Goal: Information Seeking & Learning: Stay updated

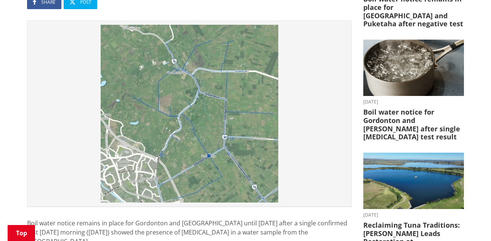
scroll to position [225, 0]
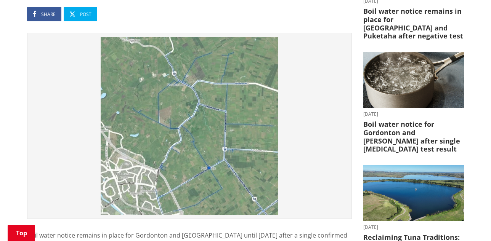
click at [183, 119] on img at bounding box center [189, 126] width 317 height 178
click at [183, 118] on img at bounding box center [189, 126] width 317 height 178
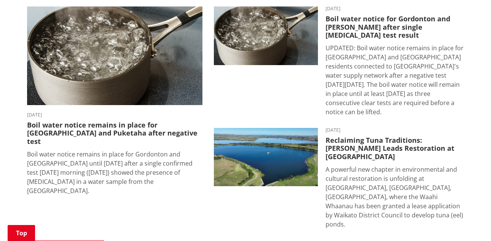
scroll to position [568, 0]
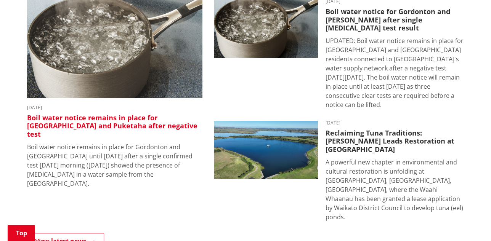
click at [105, 48] on img at bounding box center [114, 48] width 175 height 99
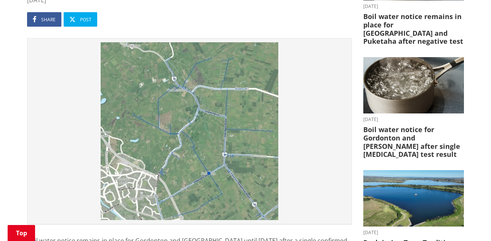
scroll to position [217, 0]
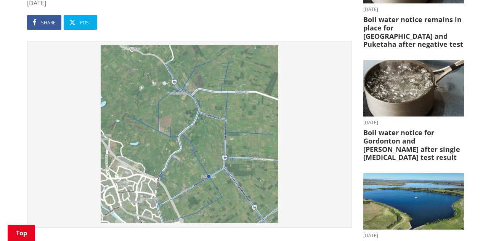
click at [215, 138] on img at bounding box center [189, 134] width 317 height 178
click at [170, 139] on img at bounding box center [189, 134] width 317 height 178
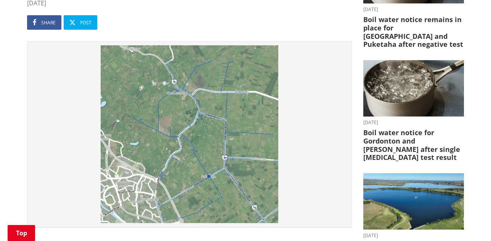
click at [241, 170] on img at bounding box center [189, 134] width 317 height 178
click at [240, 170] on img at bounding box center [189, 134] width 317 height 178
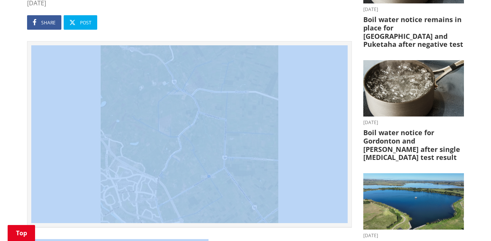
drag, startPoint x: 204, startPoint y: 207, endPoint x: 199, endPoint y: 173, distance: 34.3
click at [264, 174] on img at bounding box center [189, 134] width 317 height 178
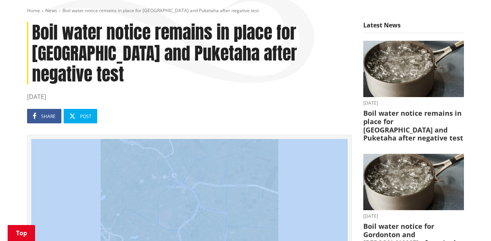
scroll to position [0, 0]
